Goal: Information Seeking & Learning: Learn about a topic

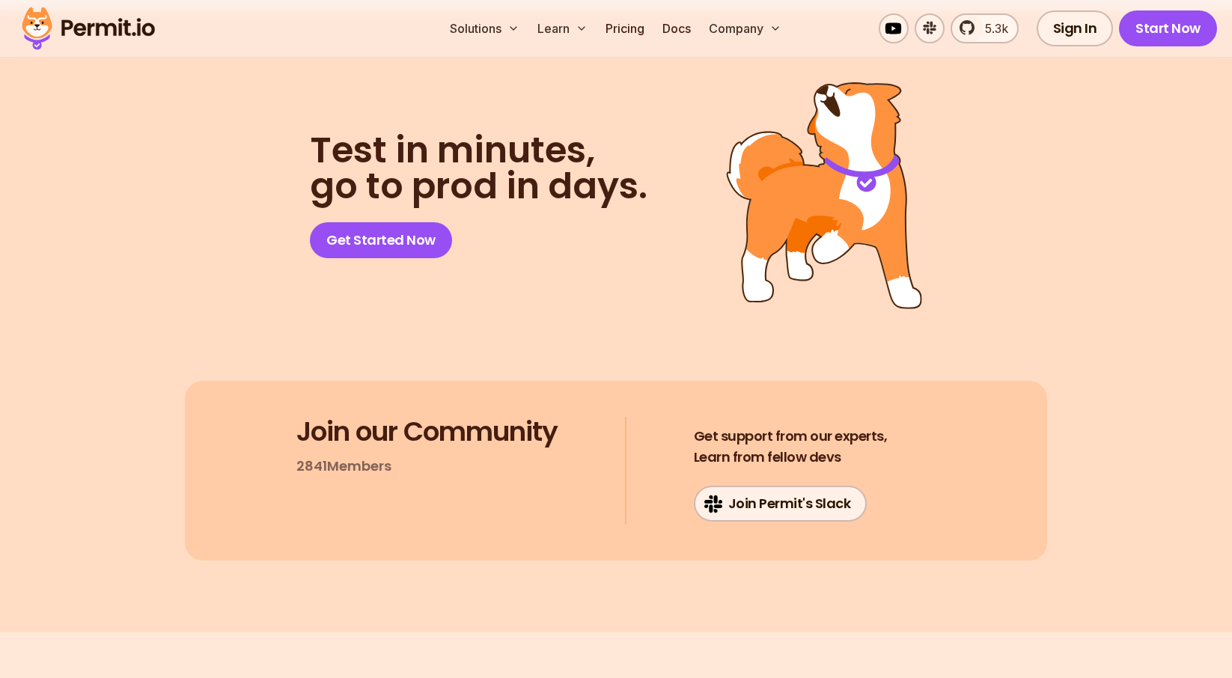
scroll to position [13578, 0]
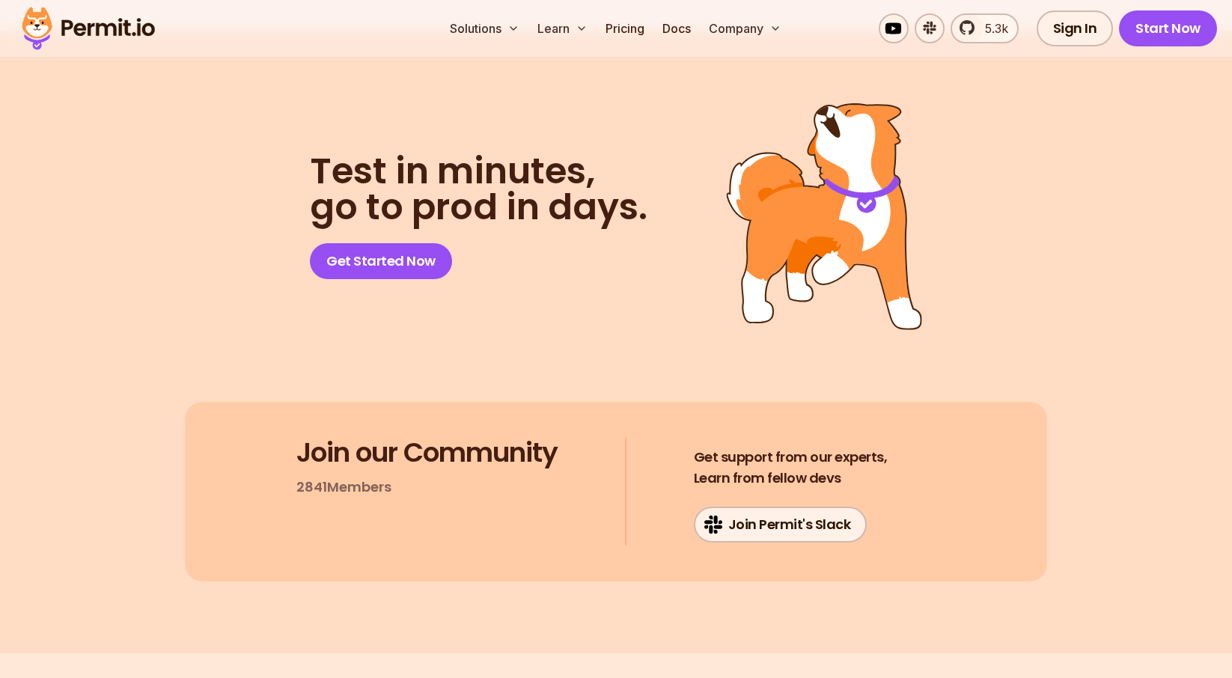
scroll to position [11808, 0]
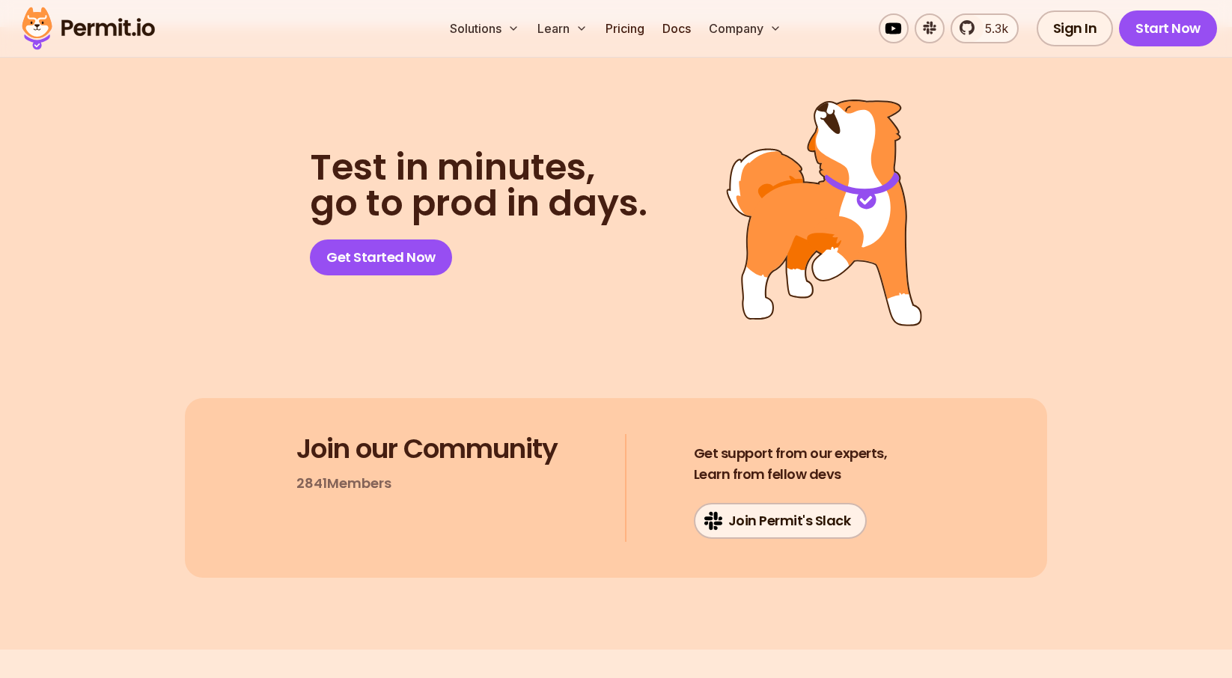
drag, startPoint x: 205, startPoint y: 125, endPoint x: 538, endPoint y: 82, distance: 335.9
copy article "Lore / Ipsu / Dolorsitametc Adipis Elitsedd: EIUS te. INCI ut. LaBOR Etdolorema…"
